Goal: Information Seeking & Learning: Learn about a topic

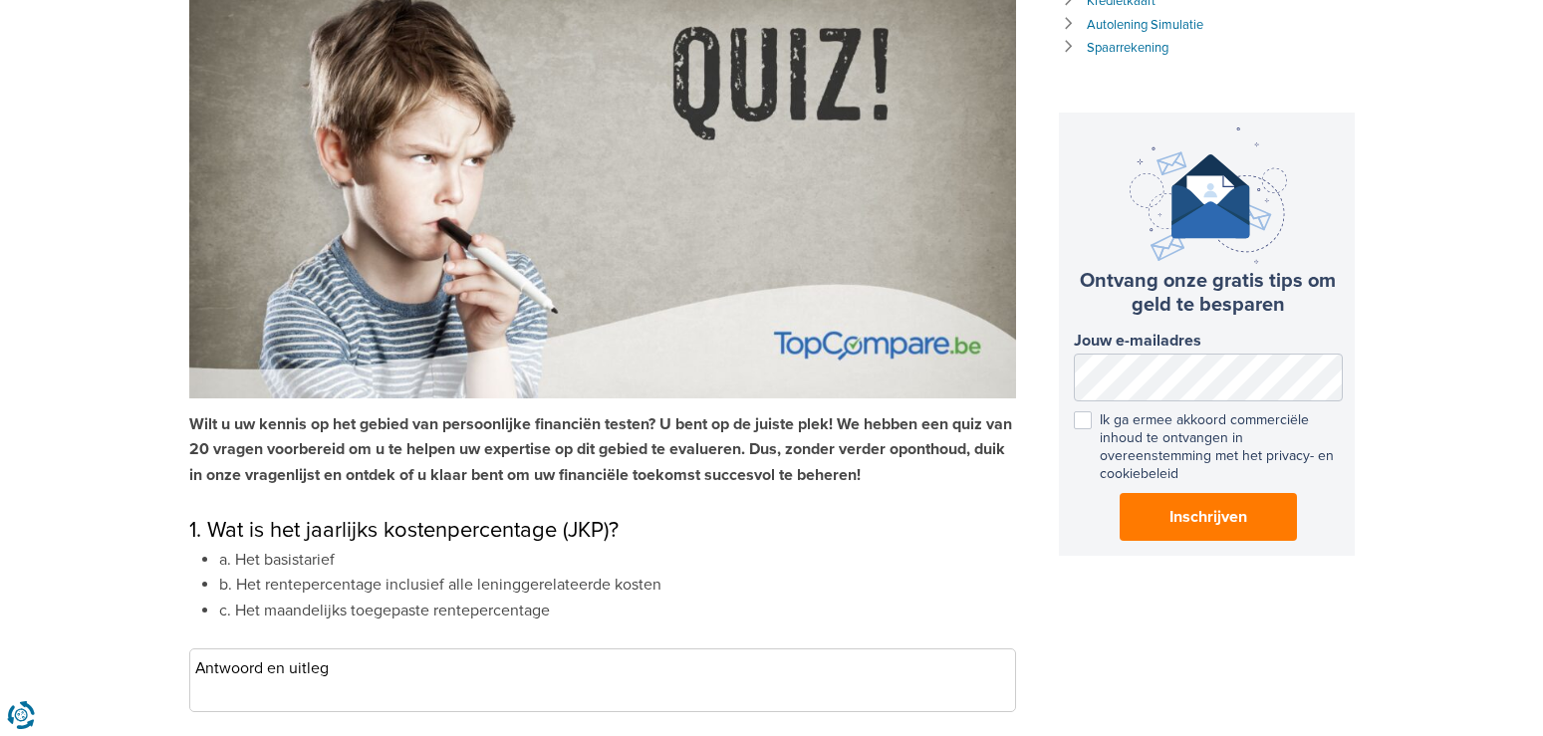
scroll to position [406, 0]
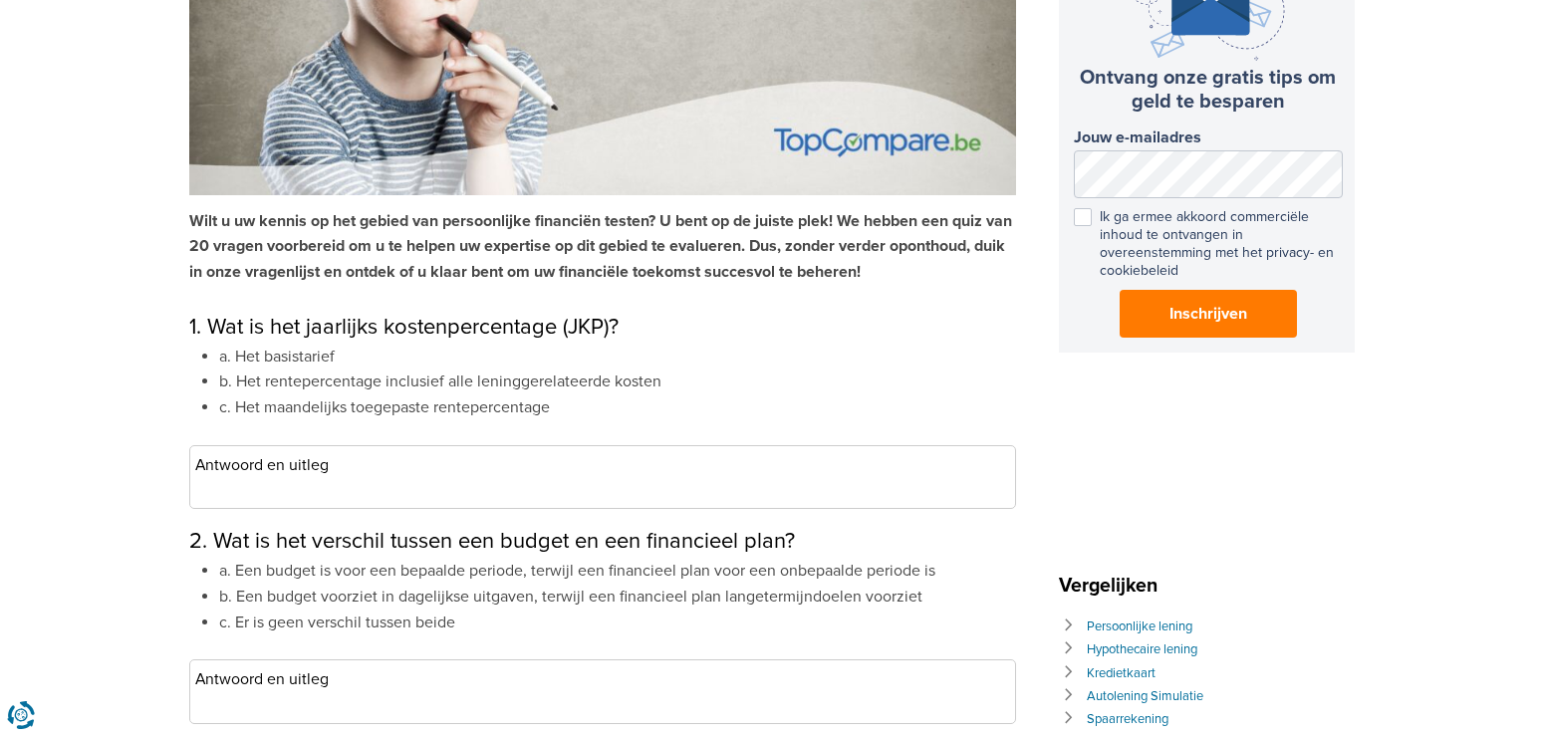
click at [224, 388] on li "b. Het rentepercentage inclusief alle leninggerelateerde kosten" at bounding box center [617, 383] width 797 height 26
click at [229, 466] on h3 "Antwoord en uitleg" at bounding box center [602, 465] width 815 height 29
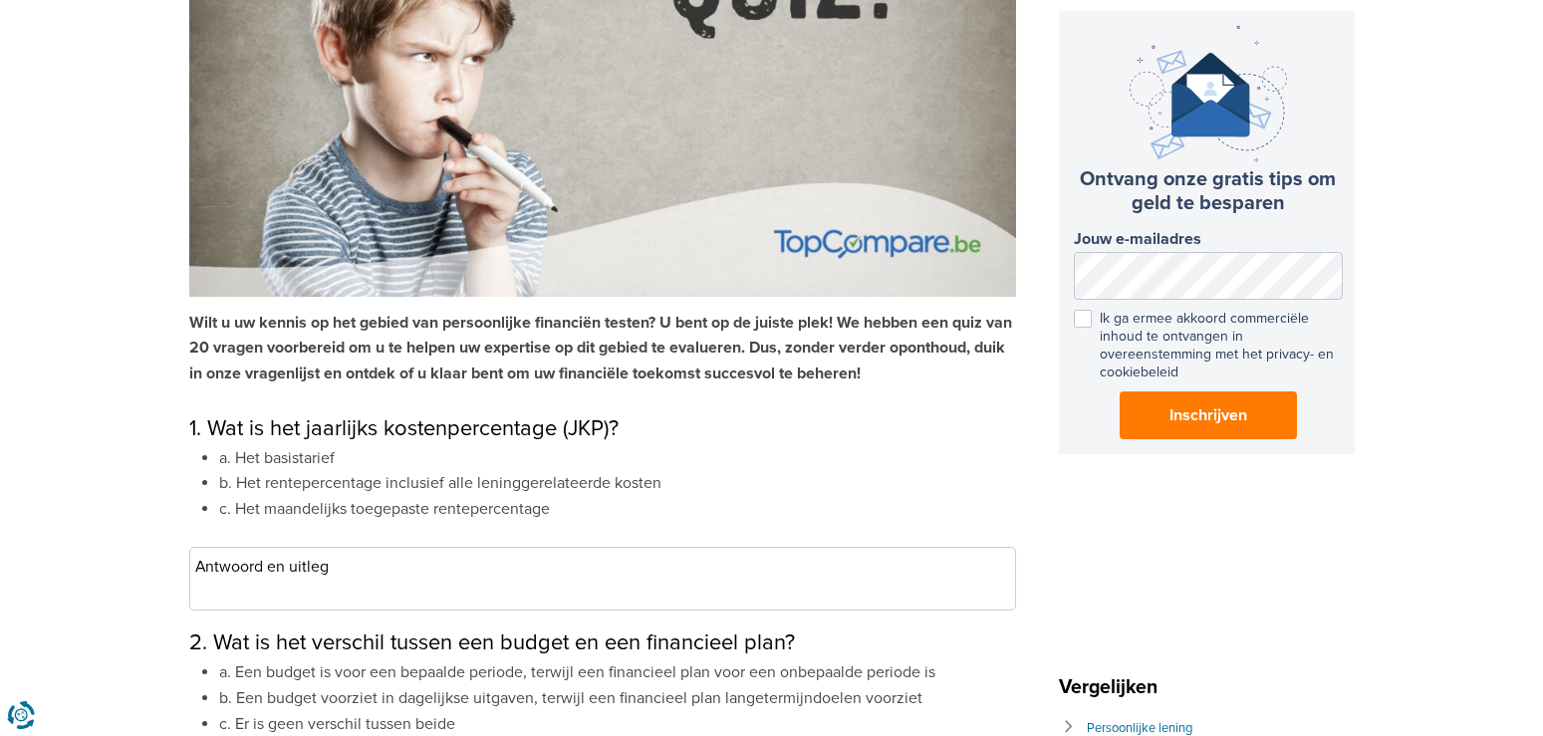
click at [345, 564] on h3 "Antwoord en uitleg" at bounding box center [602, 567] width 815 height 29
click at [302, 566] on h3 "Antwoord en uitleg" at bounding box center [602, 567] width 815 height 29
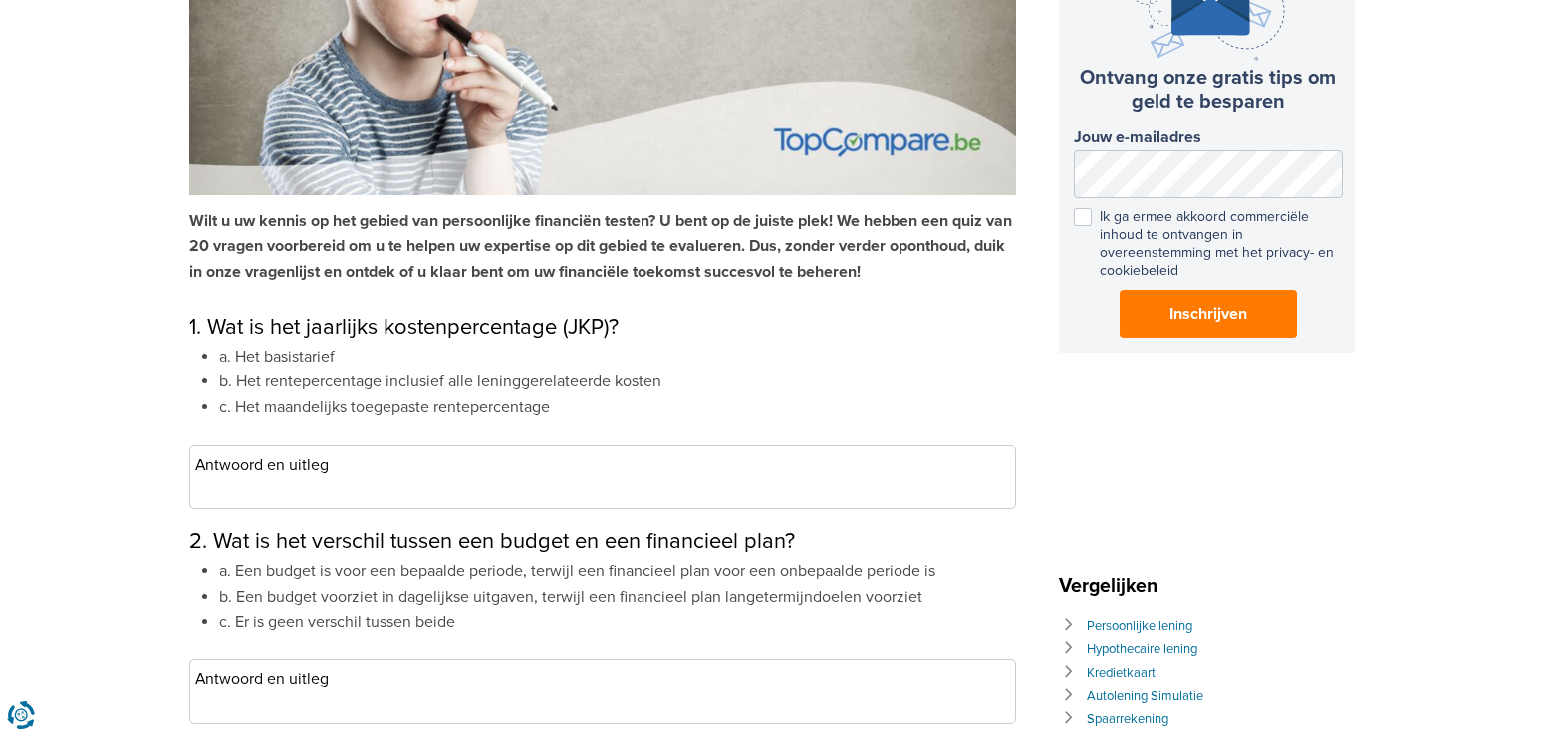
click at [331, 469] on h3 "Antwoord en uitleg" at bounding box center [602, 465] width 815 height 29
click at [316, 466] on h3 "Antwoord en uitleg" at bounding box center [602, 465] width 815 height 29
click at [219, 383] on li "b. Het rentepercentage inclusief alle leninggerelateerde kosten" at bounding box center [617, 383] width 797 height 26
click at [225, 384] on li "b. Het rentepercentage inclusief alle leninggerelateerde kosten" at bounding box center [617, 383] width 797 height 26
click at [219, 386] on li "b. Het rentepercentage inclusief alle leninggerelateerde kosten" at bounding box center [617, 383] width 797 height 26
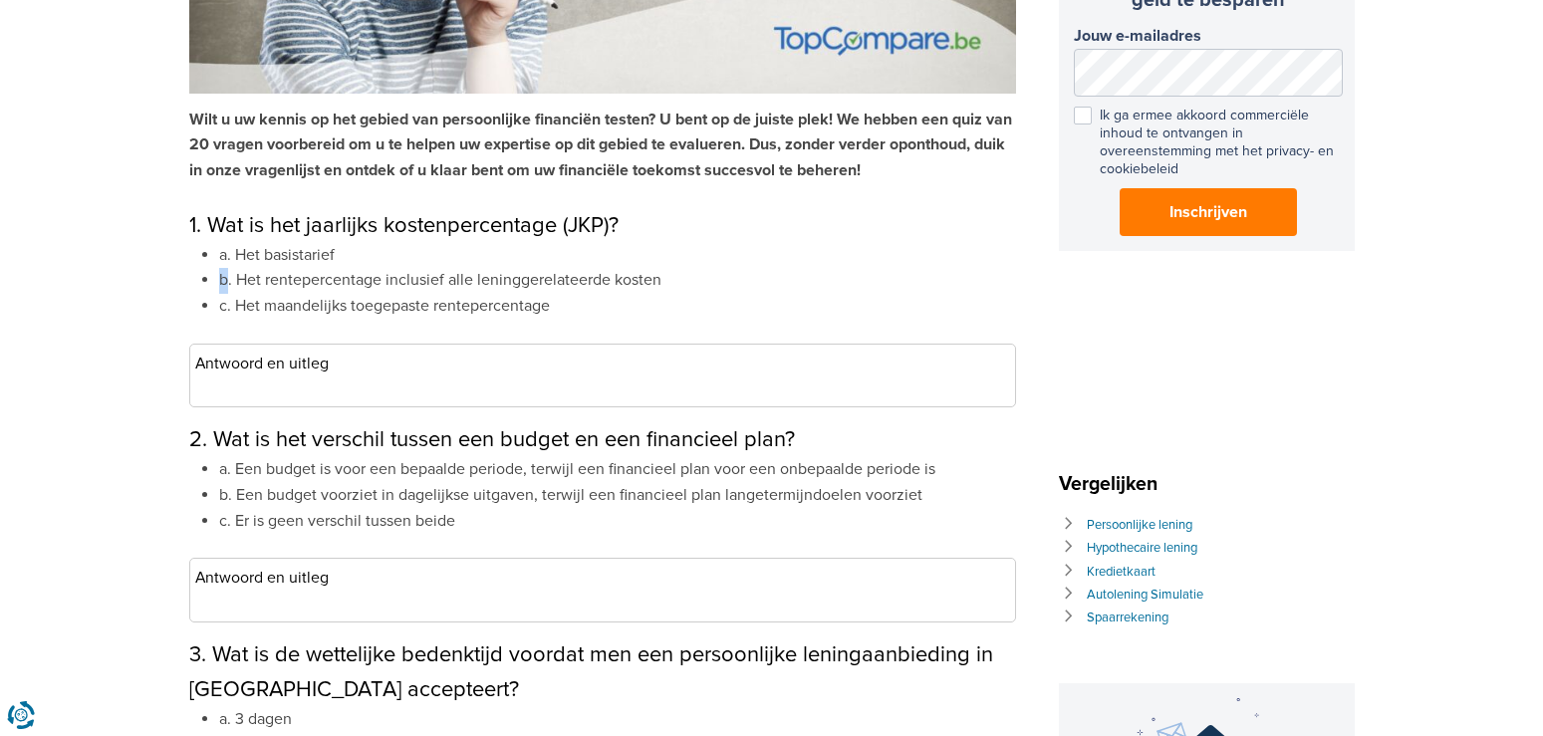
scroll to position [610, 0]
